Goal: Task Accomplishment & Management: Use online tool/utility

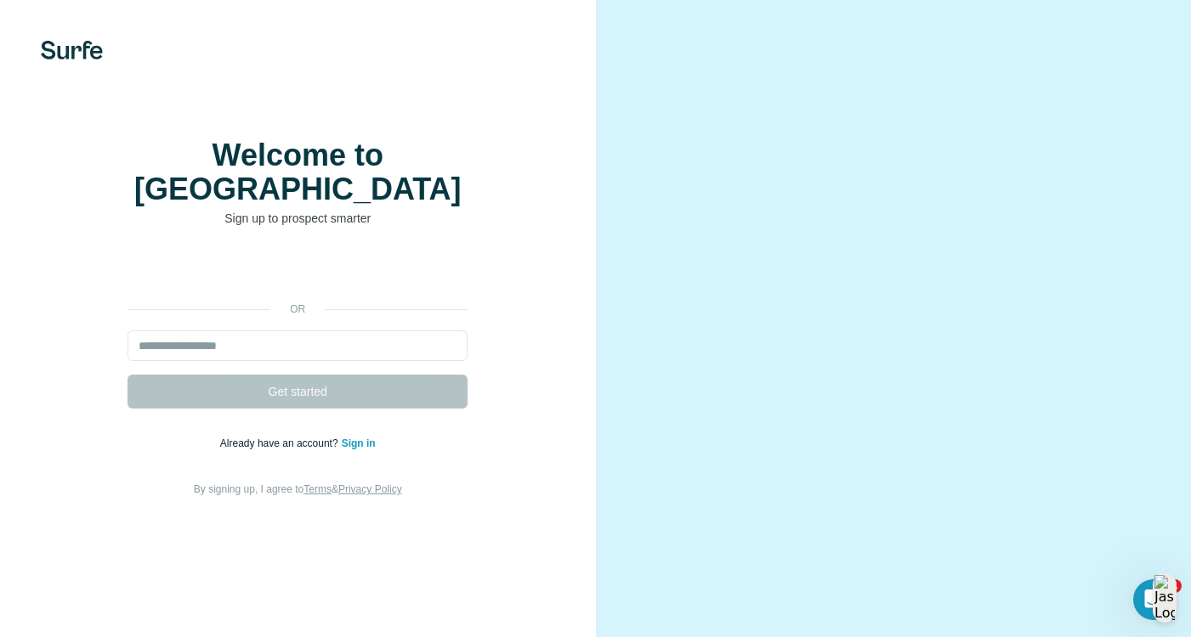
type input "**********"
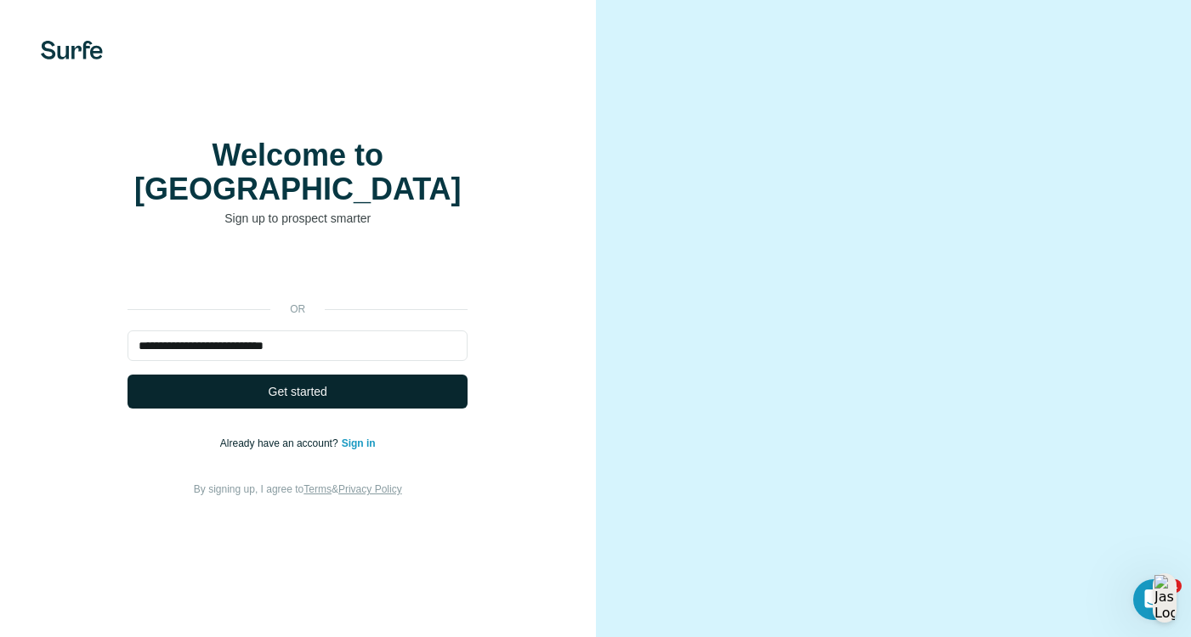
click at [316, 383] on span "Get started" at bounding box center [298, 391] width 59 height 17
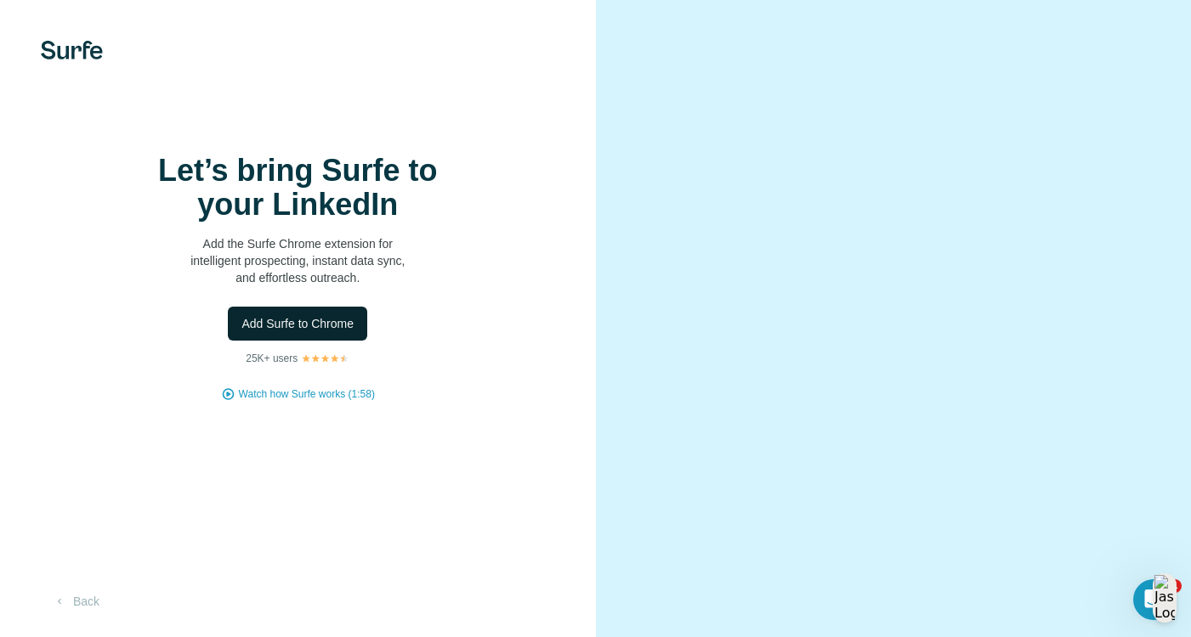
click at [319, 327] on span "Add Surfe to Chrome" at bounding box center [297, 323] width 112 height 17
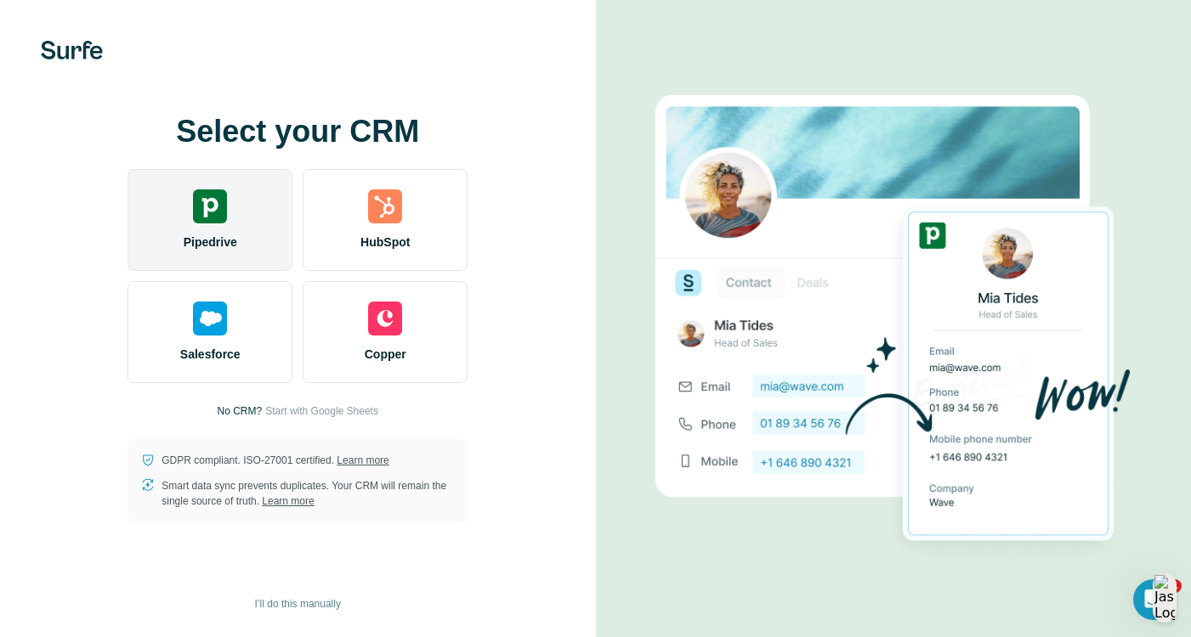
click at [202, 230] on div "Pipedrive" at bounding box center [209, 220] width 165 height 102
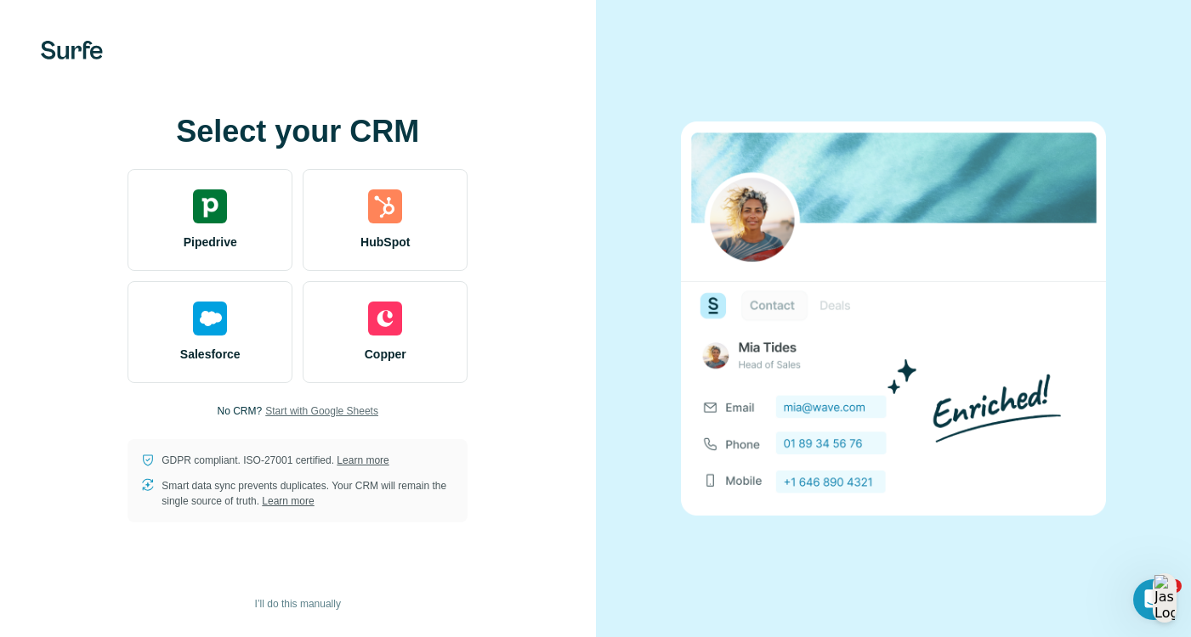
click at [291, 410] on span "Start with Google Sheets" at bounding box center [321, 411] width 113 height 15
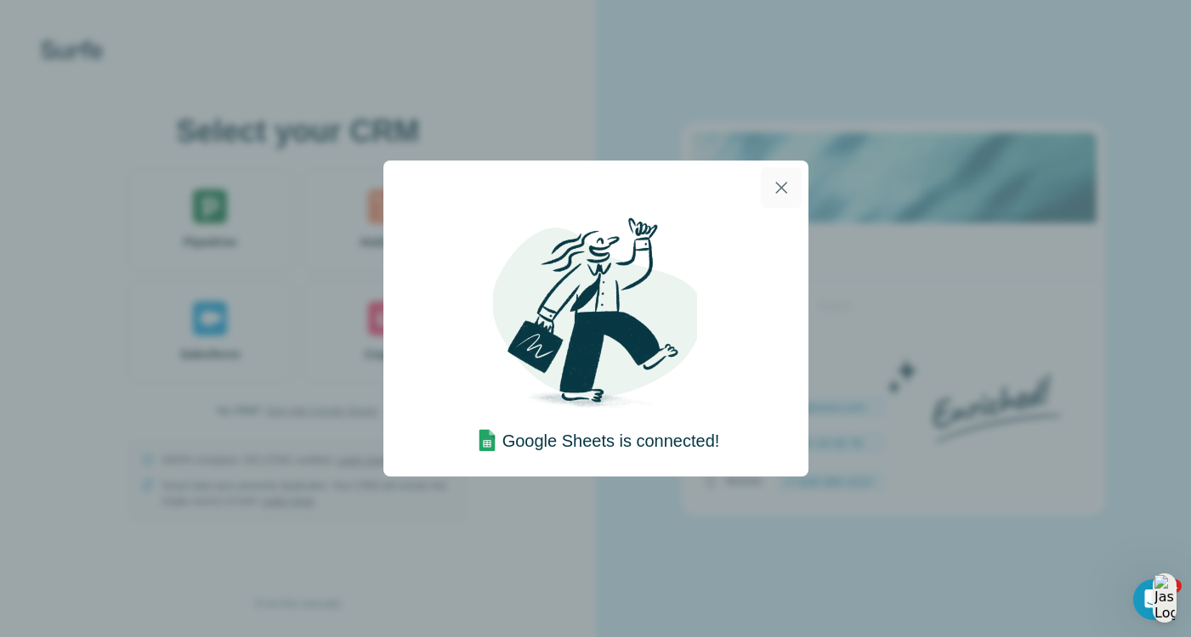
click at [781, 187] on icon "button" at bounding box center [781, 188] width 12 height 12
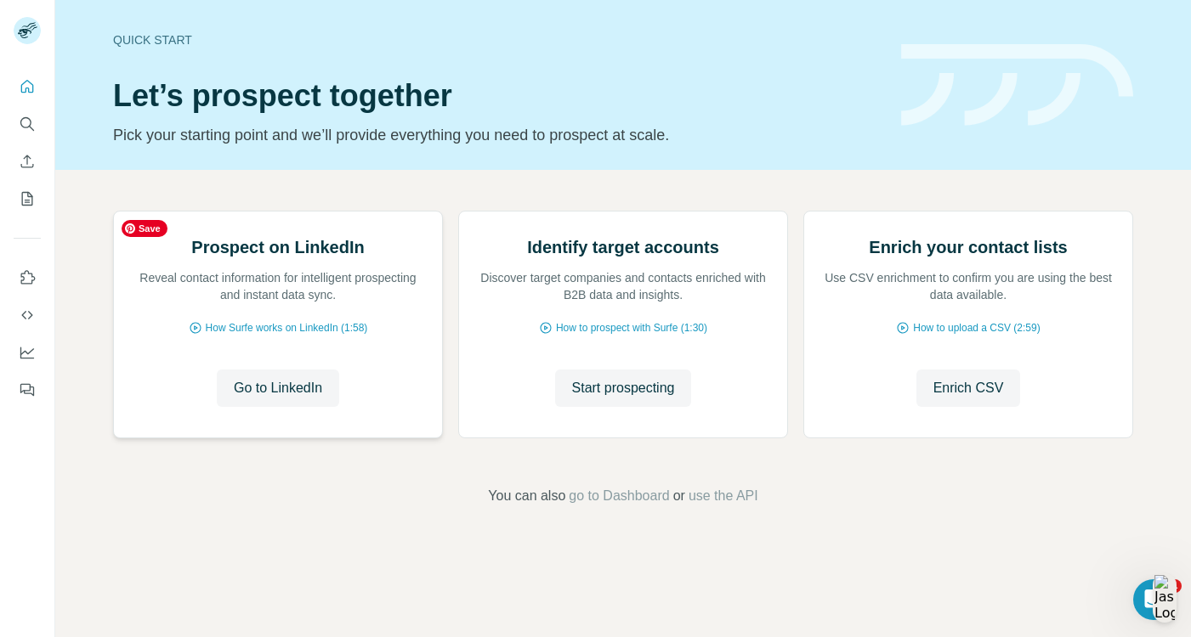
scroll to position [93, 0]
click at [324, 336] on span "How Surfe works on LinkedIn (1:58)" at bounding box center [287, 327] width 162 height 15
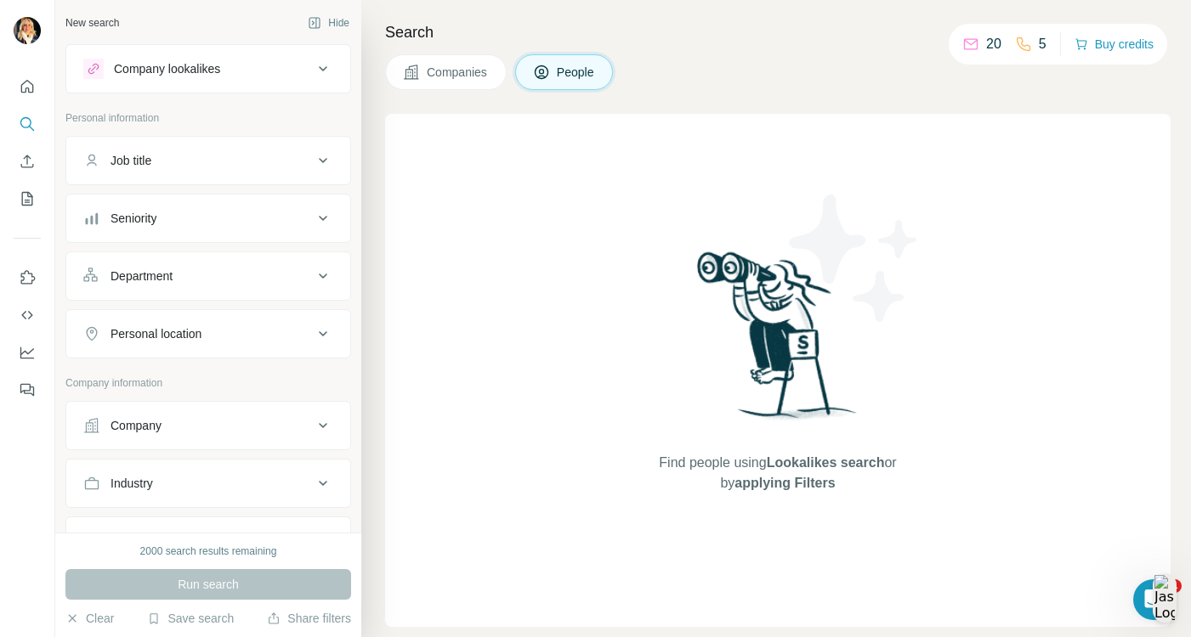
click at [460, 79] on span "Companies" at bounding box center [458, 72] width 62 height 17
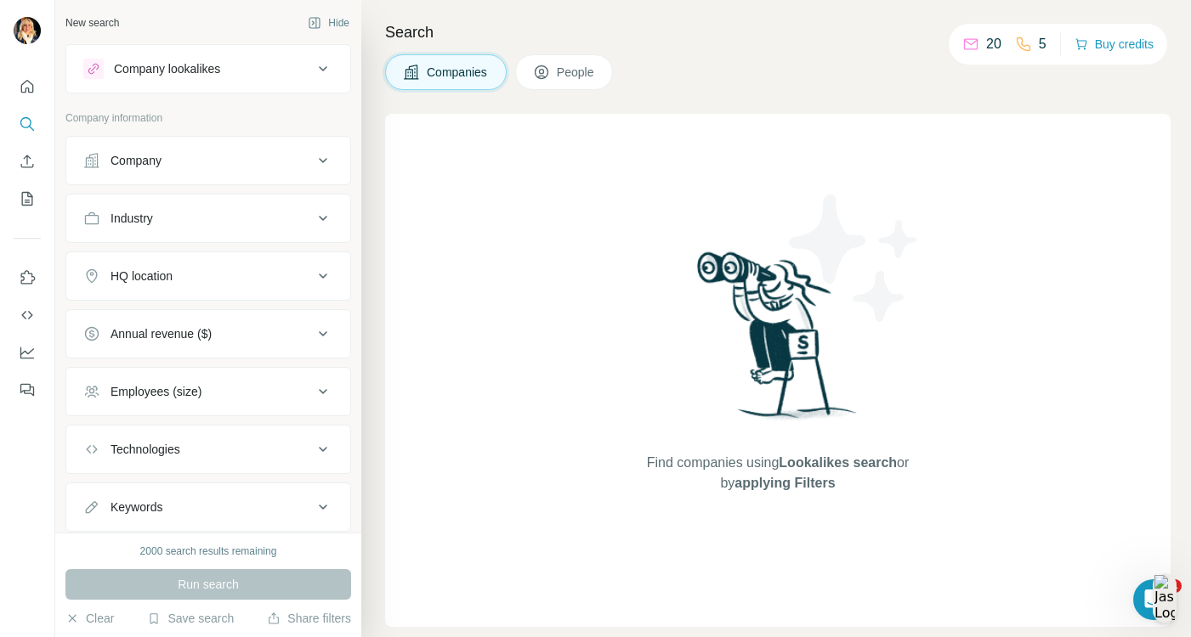
click at [327, 155] on icon at bounding box center [323, 160] width 20 height 20
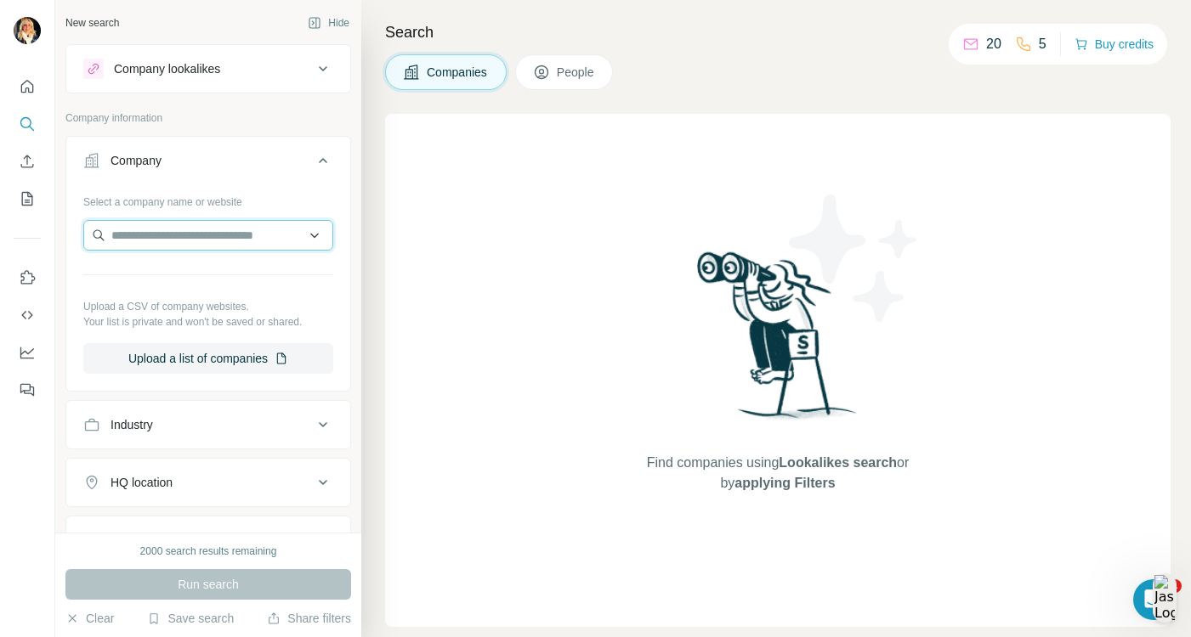
click at [270, 238] on input "text" at bounding box center [208, 235] width 250 height 31
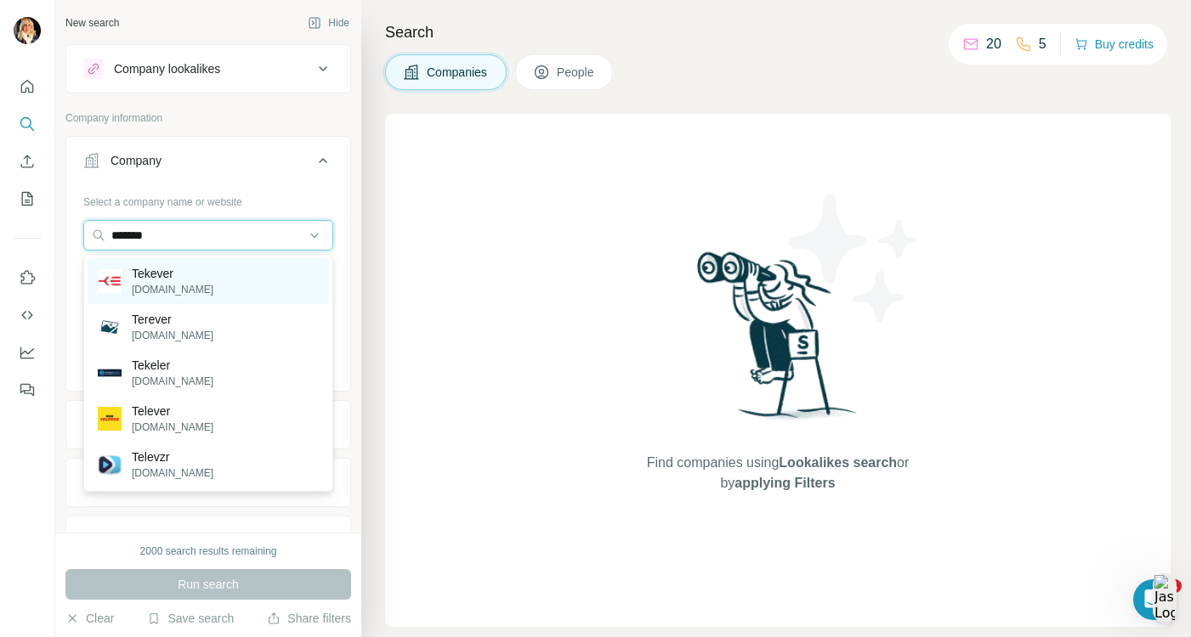
type input "*******"
click at [259, 275] on div "Tekever tekever.com" at bounding box center [208, 281] width 241 height 46
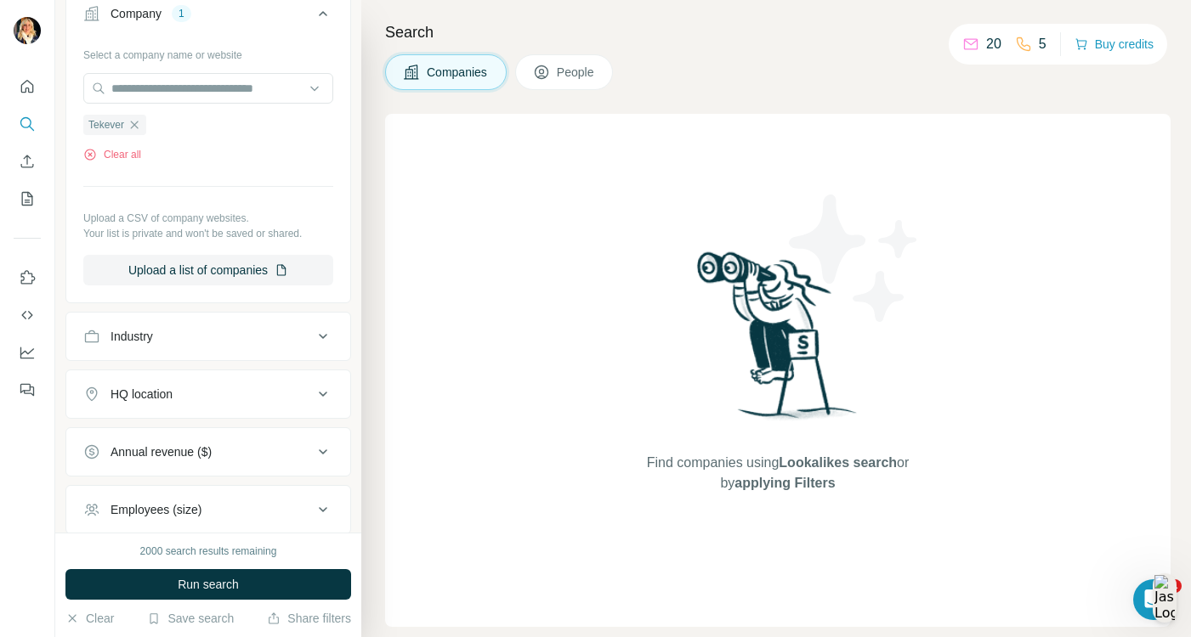
scroll to position [152, 0]
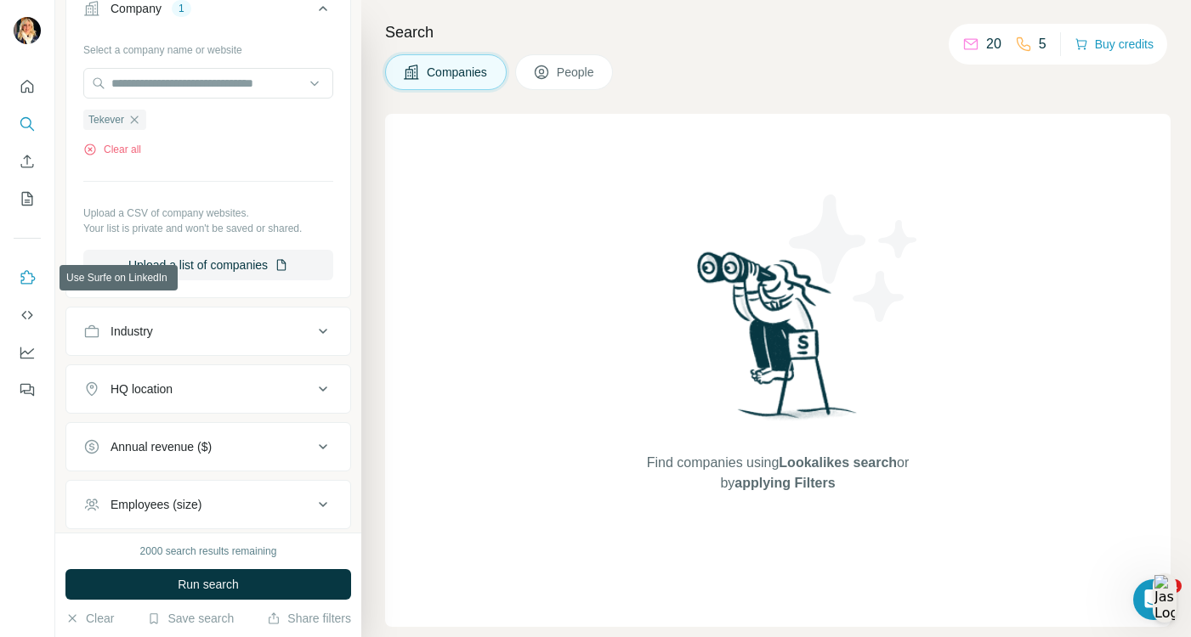
click at [25, 276] on icon "Use Surfe on LinkedIn" at bounding box center [27, 277] width 17 height 17
